Goal: Task Accomplishment & Management: Manage account settings

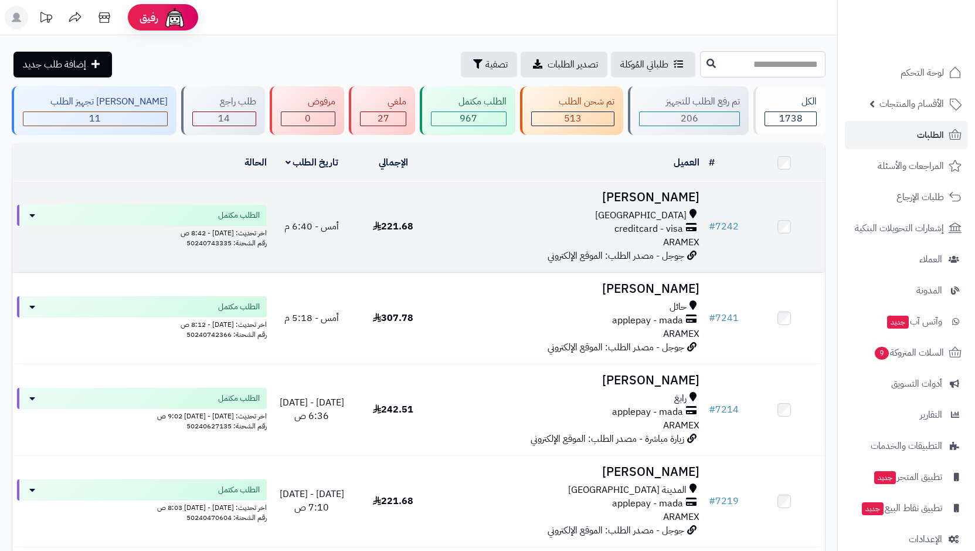
click at [623, 218] on div "[GEOGRAPHIC_DATA]" at bounding box center [570, 215] width 262 height 13
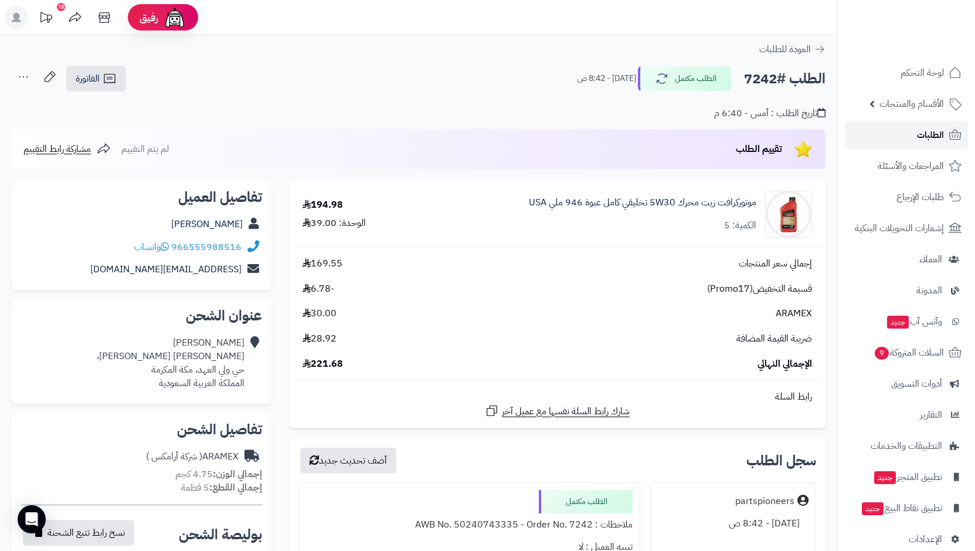
click at [955, 129] on icon at bounding box center [955, 135] width 14 height 14
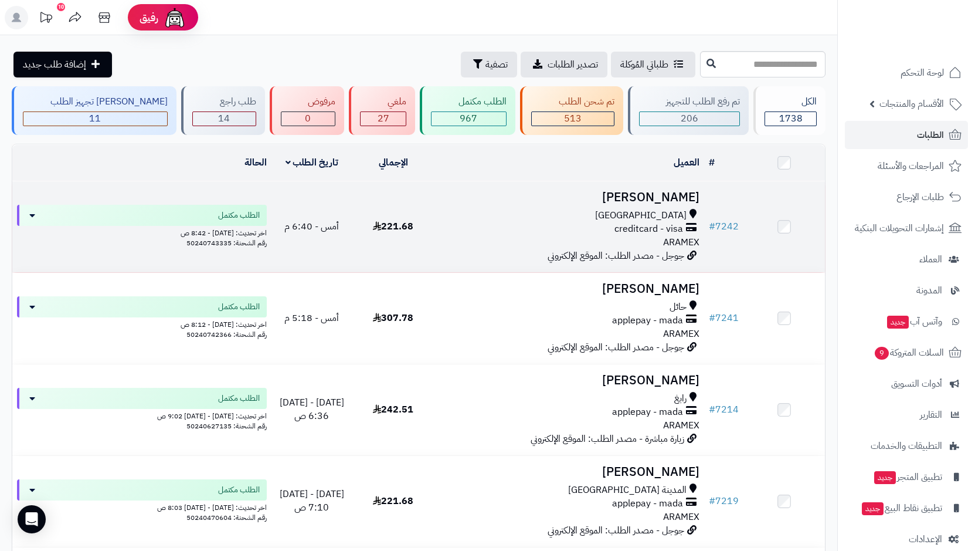
click at [661, 215] on span "[GEOGRAPHIC_DATA]" at bounding box center [640, 215] width 91 height 13
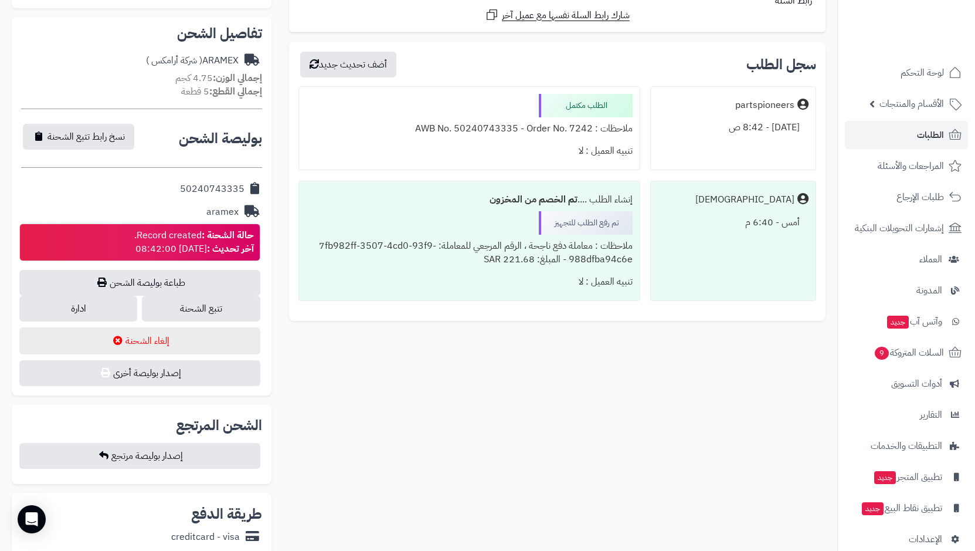
scroll to position [410, 0]
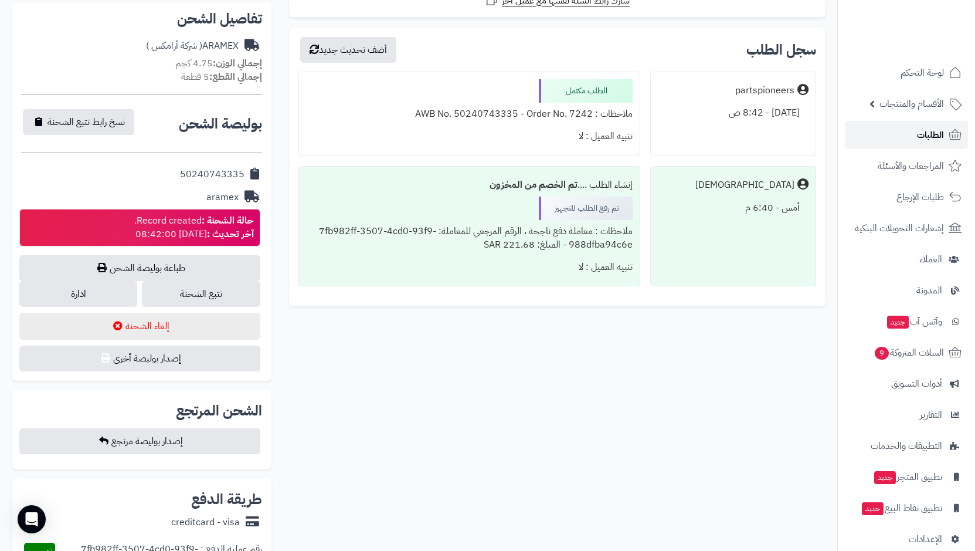
click at [917, 139] on span "الطلبات" at bounding box center [930, 135] width 27 height 16
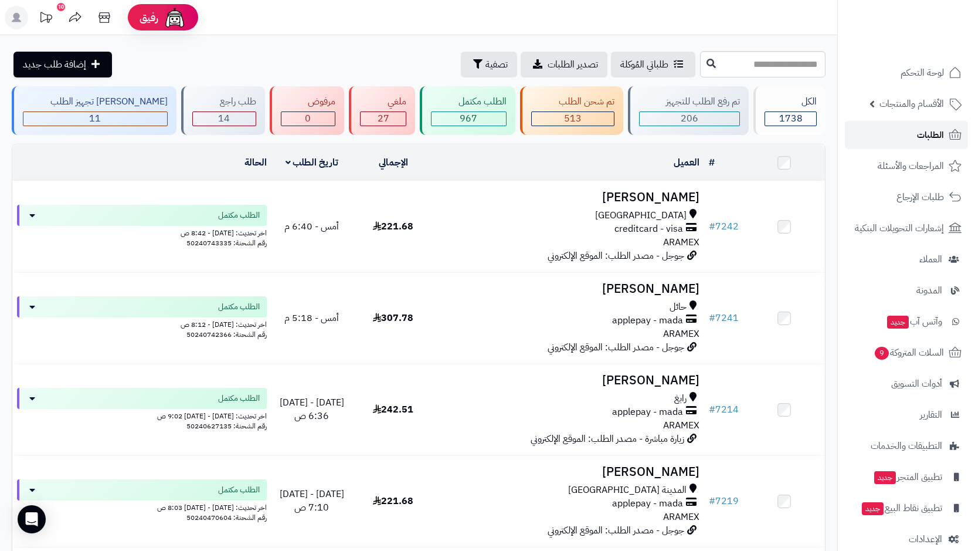
click at [897, 138] on link "الطلبات" at bounding box center [906, 135] width 123 height 28
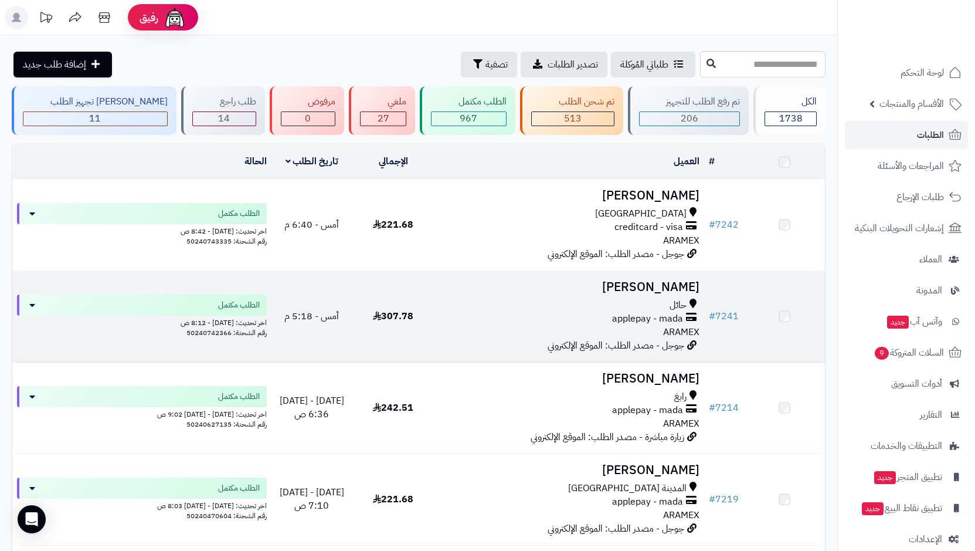
scroll to position [59, 0]
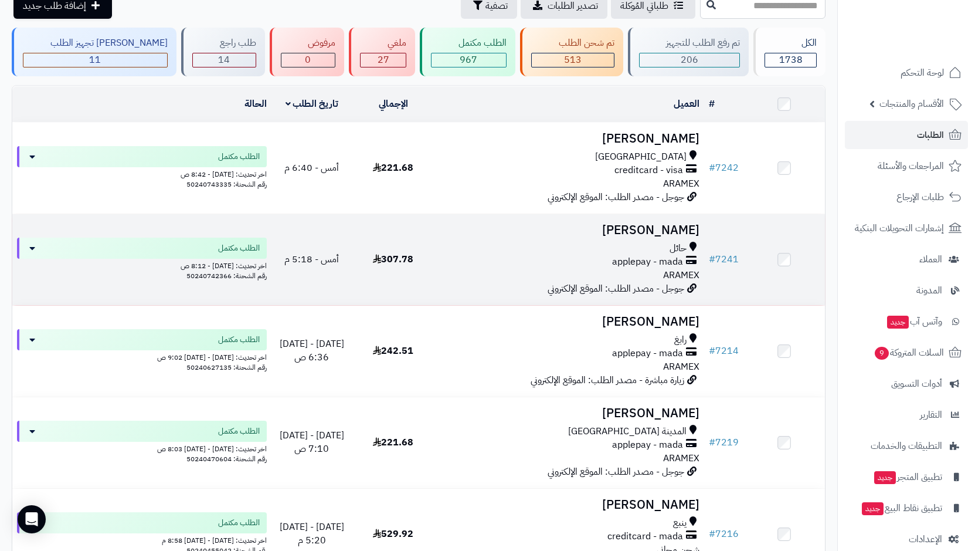
click at [677, 273] on span "ARAMEX" at bounding box center [681, 275] width 36 height 14
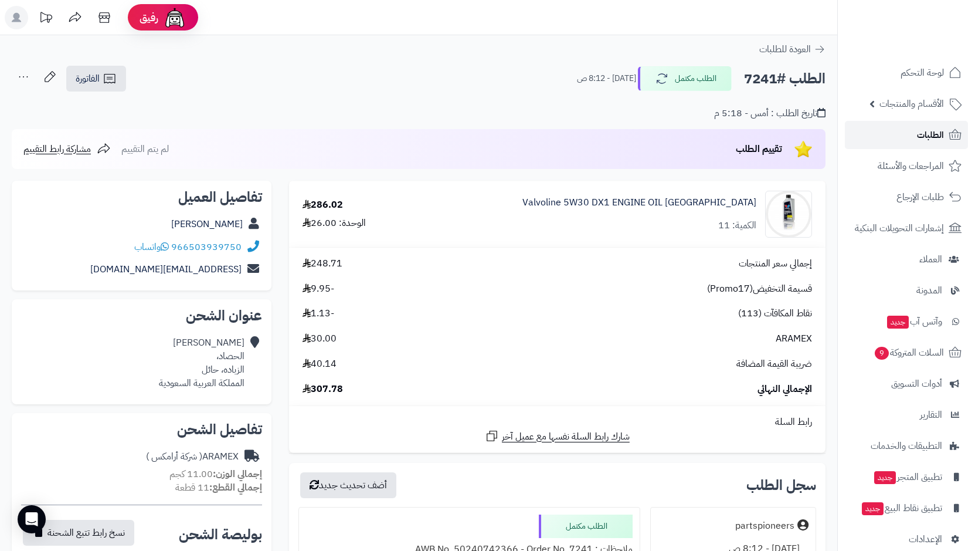
click at [907, 137] on link "الطلبات" at bounding box center [906, 135] width 123 height 28
